Goal: Transaction & Acquisition: Purchase product/service

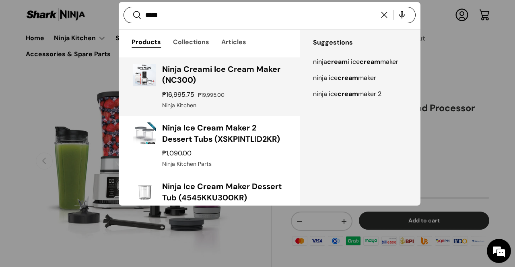
type input "*****"
click at [253, 67] on h3 "Ninja Creami Ice Cream Maker (NC300)" at bounding box center [223, 75] width 123 height 22
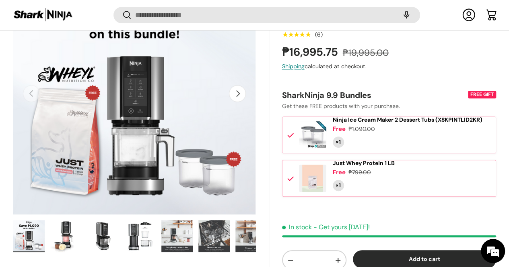
scroll to position [126, 0]
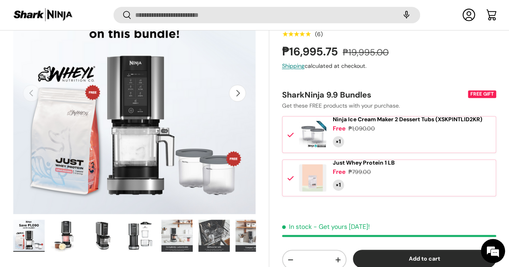
click at [442, 177] on div "Free ₱799.00" at bounding box center [413, 172] width 163 height 8
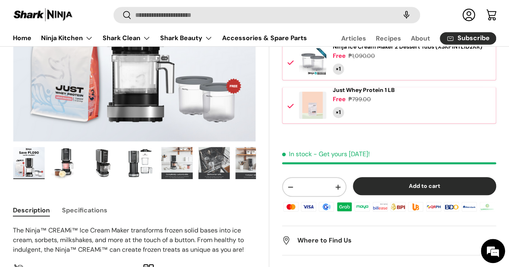
scroll to position [184, 0]
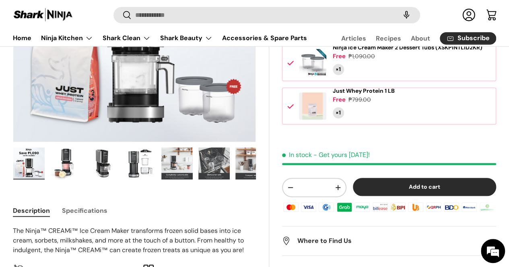
click at [101, 212] on button "Specifications" at bounding box center [84, 211] width 45 height 18
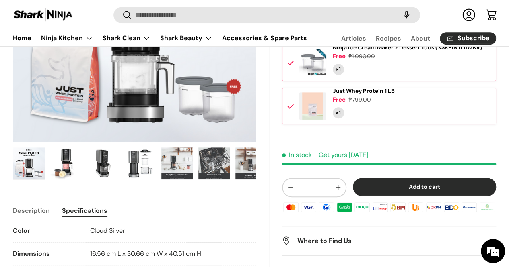
click at [101, 212] on button "Specifications" at bounding box center [84, 211] width 45 height 18
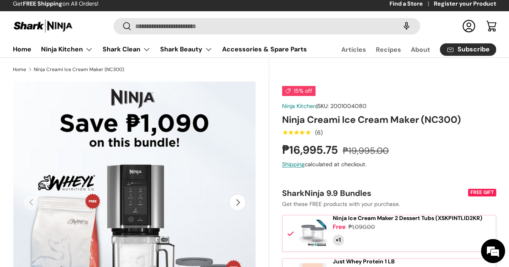
scroll to position [0, 0]
